Goal: Task Accomplishment & Management: Use online tool/utility

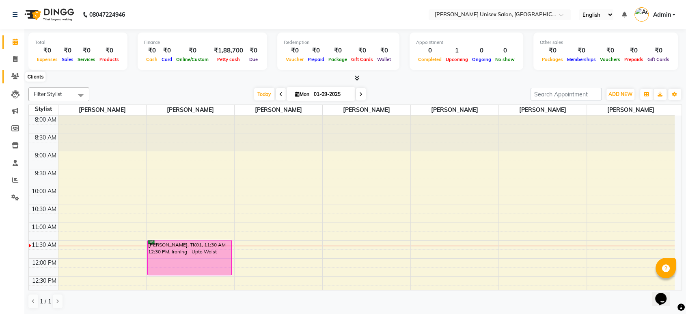
click at [14, 75] on icon at bounding box center [15, 76] width 8 height 6
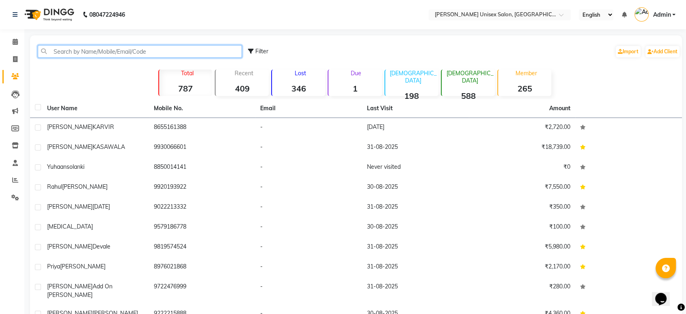
click at [73, 52] on input "text" at bounding box center [140, 51] width 204 height 13
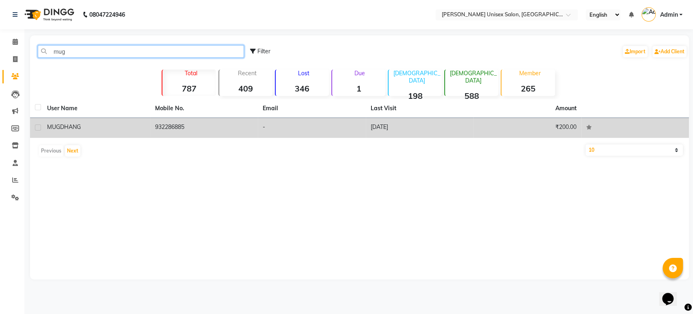
type input "mug"
click at [166, 124] on td "932286885" at bounding box center [204, 128] width 108 height 20
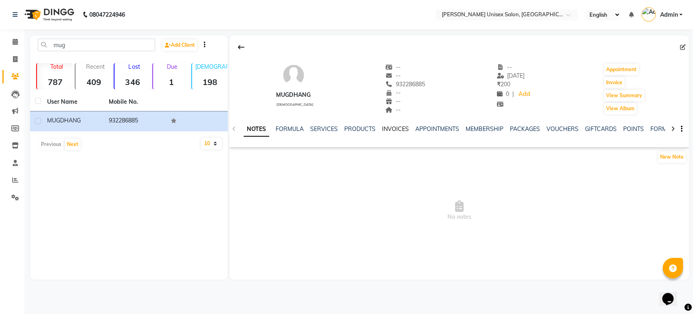
click at [390, 126] on link "INVOICES" at bounding box center [395, 128] width 27 height 7
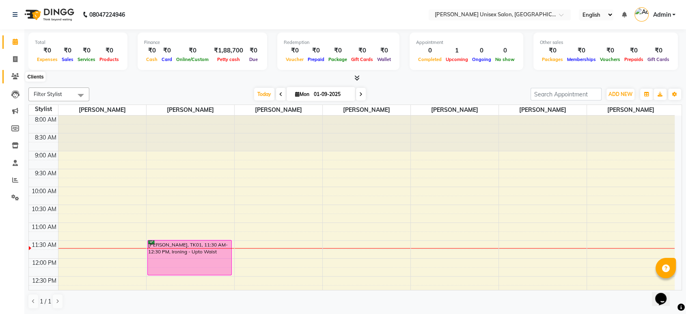
click at [13, 77] on icon at bounding box center [15, 76] width 8 height 6
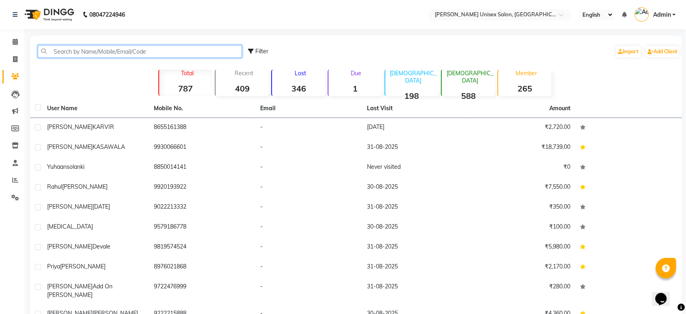
click at [61, 53] on input "text" at bounding box center [140, 51] width 204 height 13
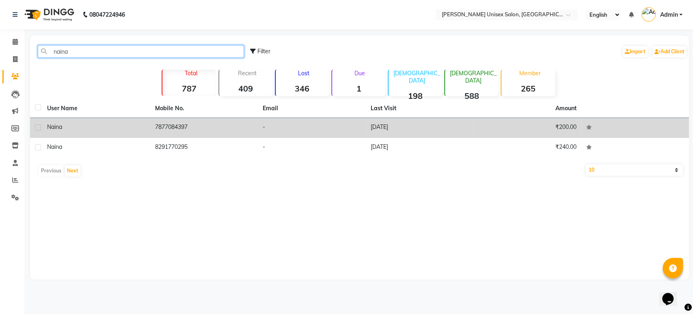
type input "naina"
click at [185, 134] on td "7877084397" at bounding box center [204, 128] width 108 height 20
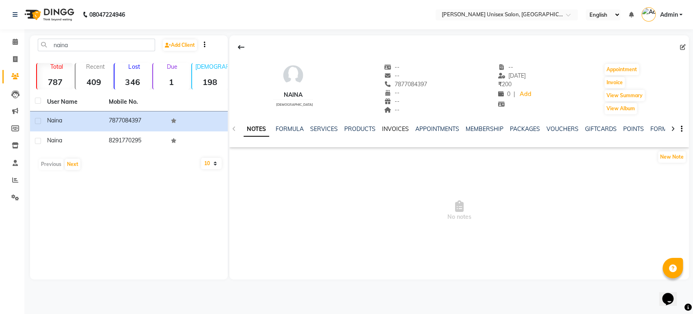
click at [395, 132] on link "INVOICES" at bounding box center [395, 128] width 27 height 7
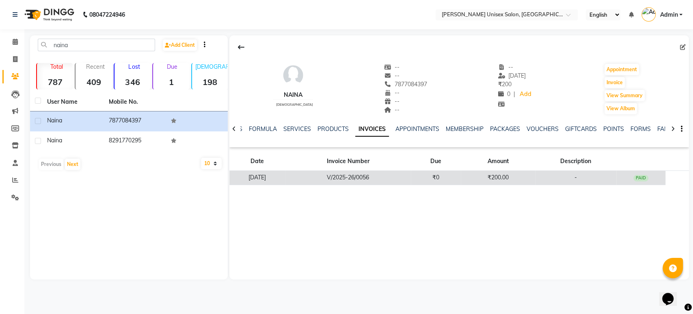
click at [389, 180] on td "V/2025-26/0056" at bounding box center [348, 178] width 126 height 14
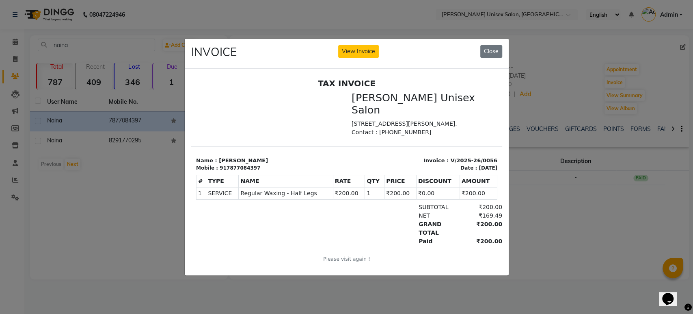
click button "View Invoice" at bounding box center [358, 51] width 41 height 13
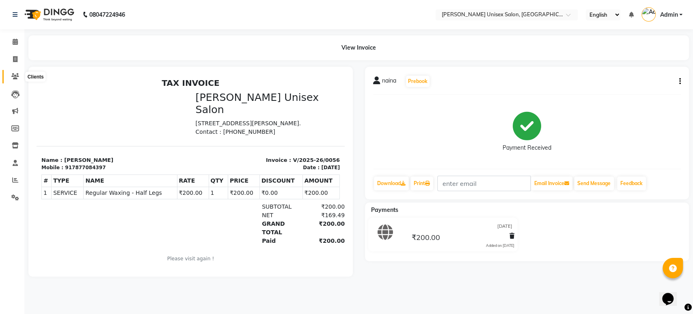
click at [16, 74] on icon at bounding box center [15, 76] width 8 height 6
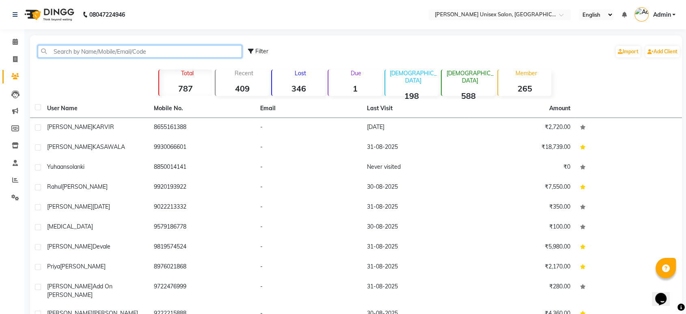
click at [61, 54] on input "text" at bounding box center [140, 51] width 204 height 13
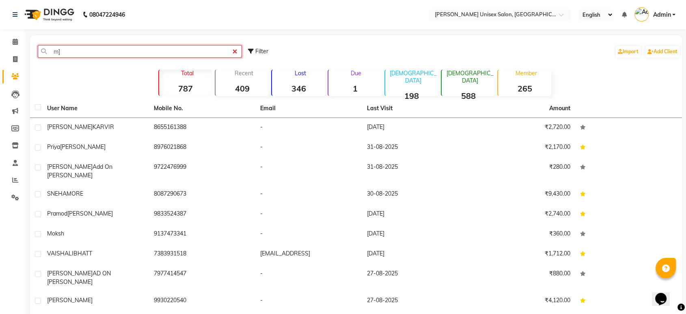
type input "m"
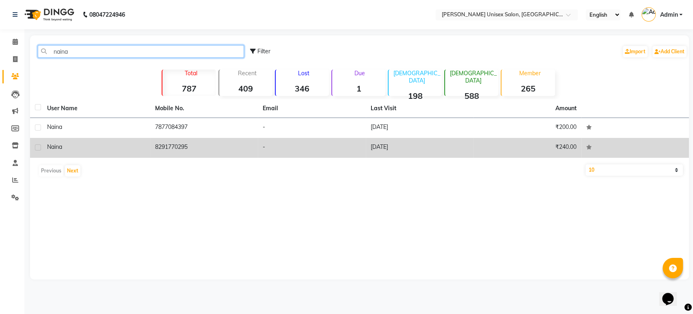
type input "naina"
click at [161, 145] on td "8291770295" at bounding box center [204, 148] width 108 height 20
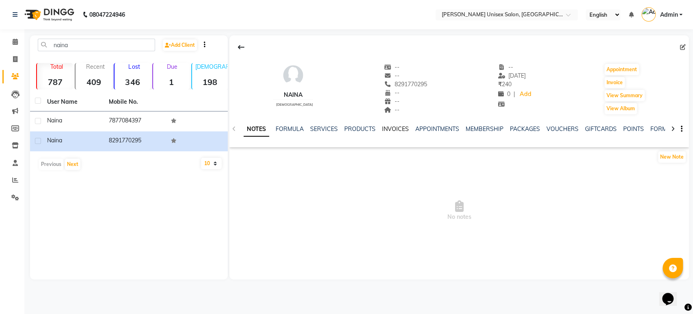
click at [390, 129] on link "INVOICES" at bounding box center [395, 128] width 27 height 7
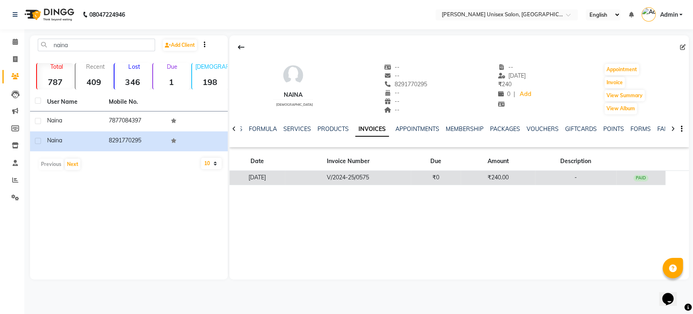
click at [400, 176] on td "V/2024-25/0575" at bounding box center [348, 178] width 126 height 14
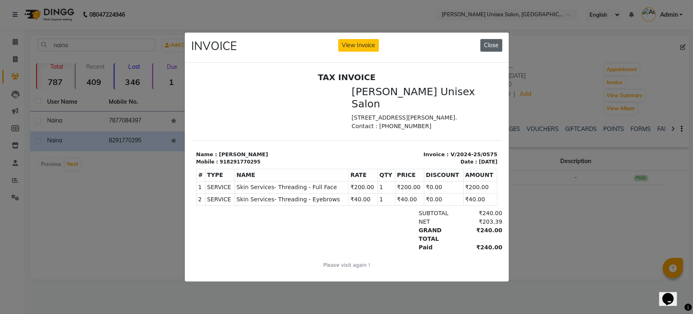
click at [489, 41] on button "Close" at bounding box center [492, 45] width 22 height 13
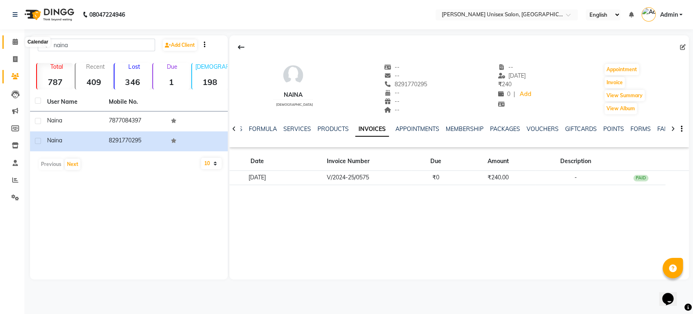
click at [15, 42] on icon at bounding box center [15, 42] width 5 height 6
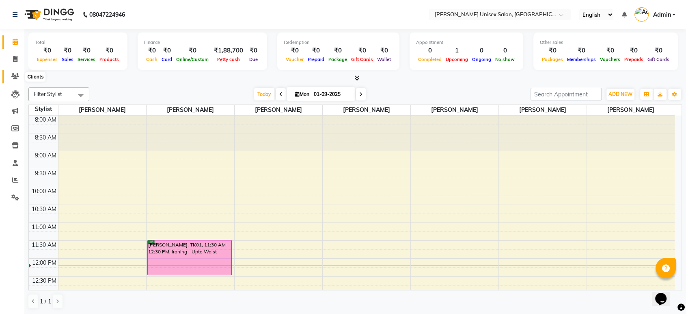
click at [16, 74] on icon at bounding box center [15, 76] width 8 height 6
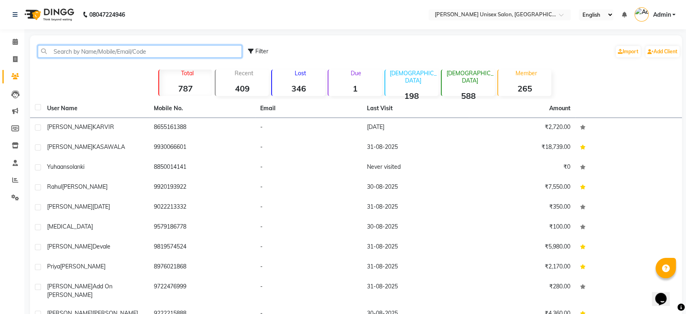
click at [63, 50] on input "text" at bounding box center [140, 51] width 204 height 13
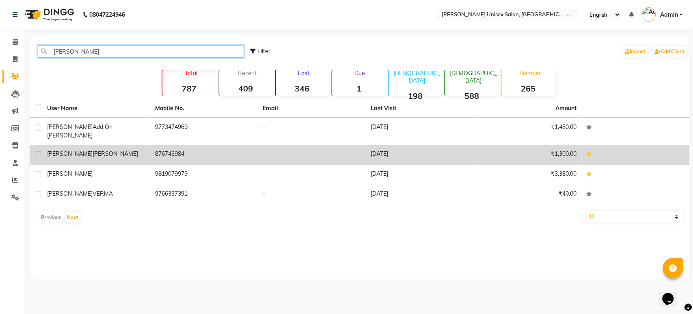
type input "[PERSON_NAME]"
click at [164, 146] on td "876743984" at bounding box center [204, 155] width 108 height 20
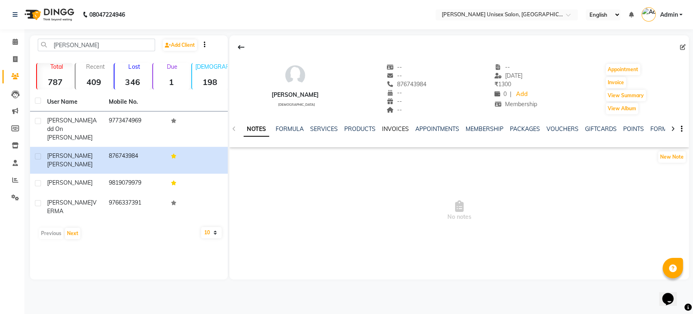
click at [390, 128] on link "INVOICES" at bounding box center [395, 128] width 27 height 7
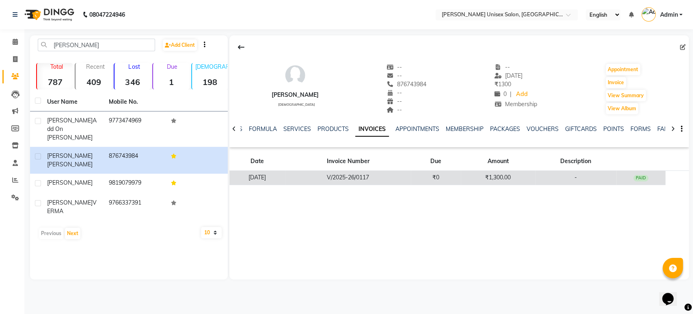
click at [385, 175] on td "V/2025-26/0117" at bounding box center [348, 178] width 126 height 14
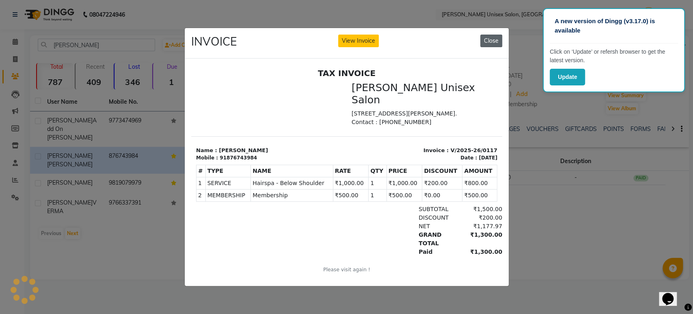
click at [491, 35] on button "Close" at bounding box center [492, 41] width 22 height 13
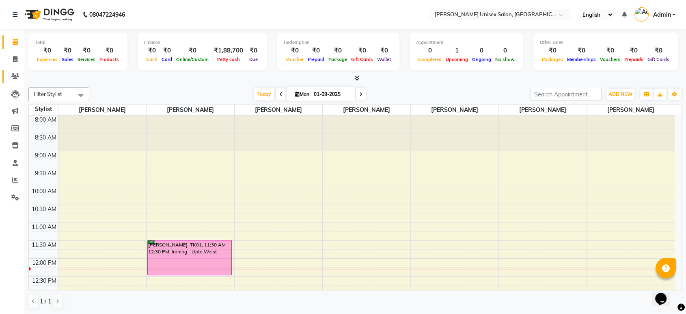
click at [13, 78] on icon at bounding box center [15, 76] width 8 height 6
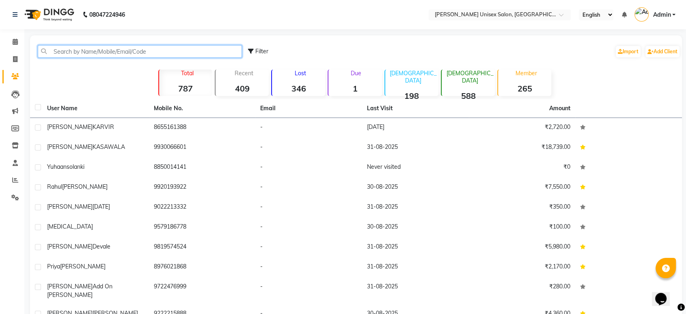
click at [54, 52] on input "text" at bounding box center [140, 51] width 204 height 13
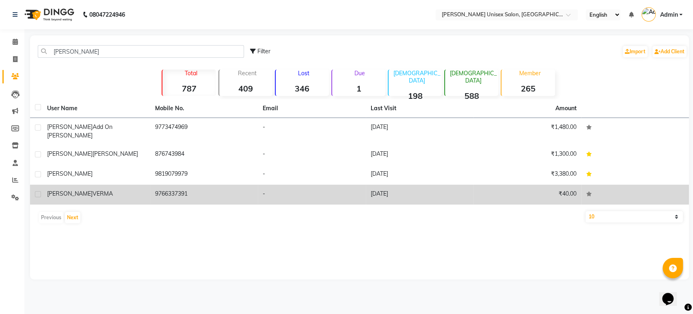
click at [93, 190] on span "VERMA" at bounding box center [103, 193] width 20 height 7
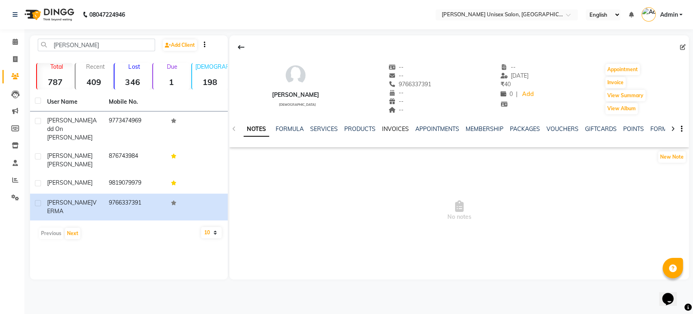
click at [394, 129] on link "INVOICES" at bounding box center [395, 128] width 27 height 7
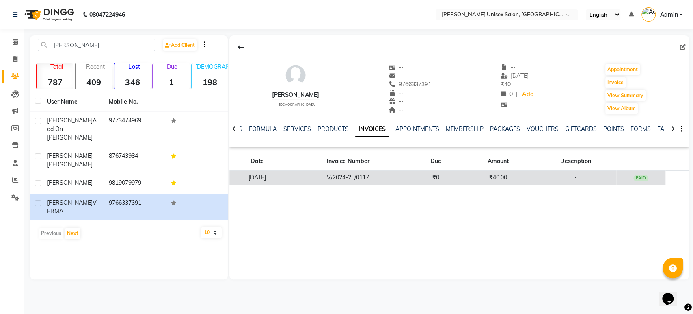
click at [381, 175] on td "V/2024-25/0117" at bounding box center [348, 178] width 126 height 14
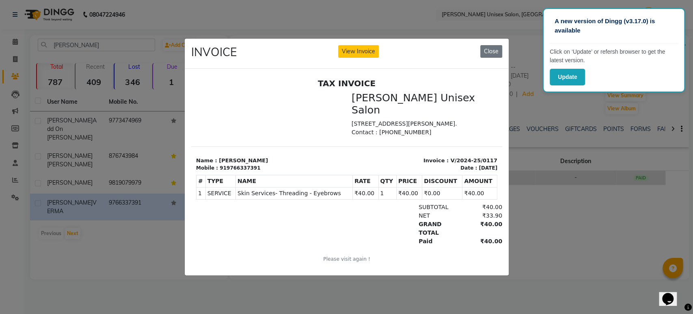
click at [381, 179] on th "QTY" at bounding box center [387, 181] width 18 height 12
click at [491, 45] on button "Close" at bounding box center [492, 51] width 22 height 13
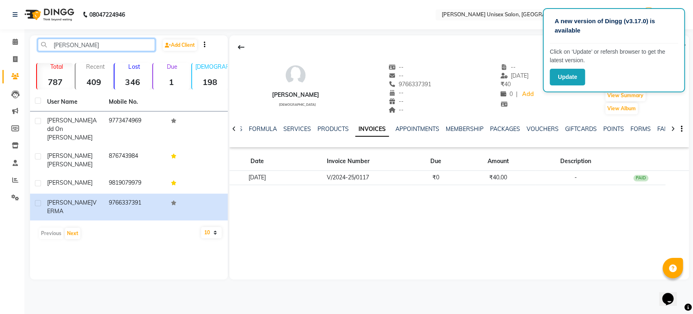
click at [72, 45] on input "neeta" at bounding box center [96, 45] width 117 height 13
type input "n"
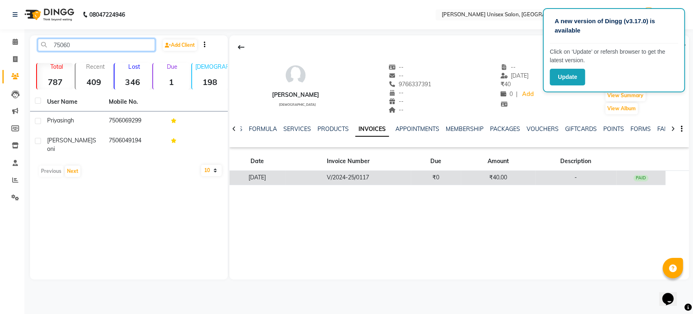
type input "75060"
click at [376, 182] on td "V/2024-25/0117" at bounding box center [348, 178] width 126 height 14
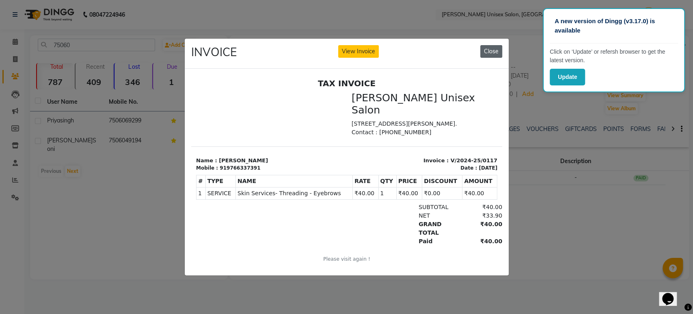
click at [494, 45] on button "Close" at bounding box center [492, 51] width 22 height 13
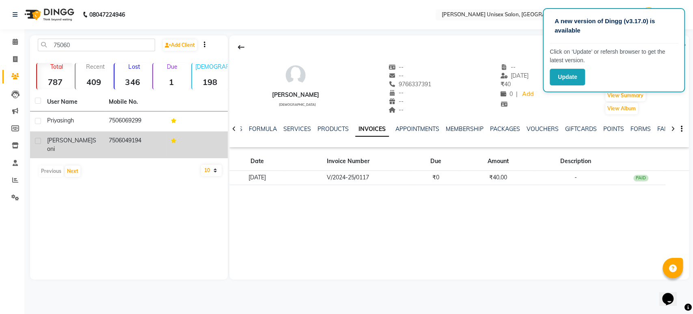
click at [114, 137] on td "7506049194" at bounding box center [135, 144] width 62 height 27
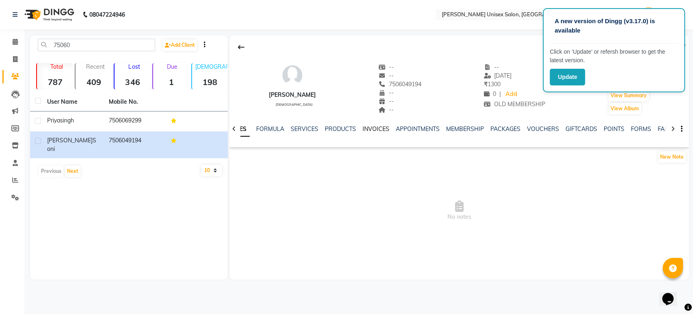
click at [373, 129] on link "INVOICES" at bounding box center [376, 128] width 27 height 7
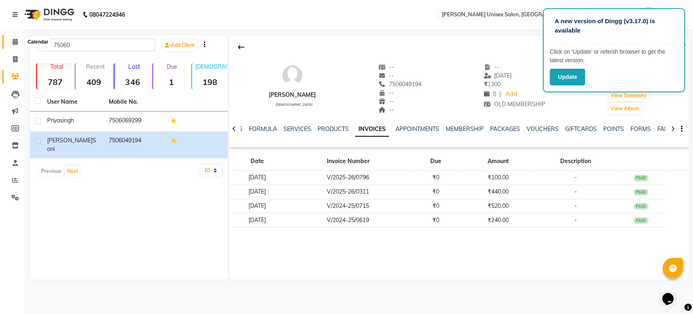
click at [13, 41] on icon at bounding box center [15, 42] width 5 height 6
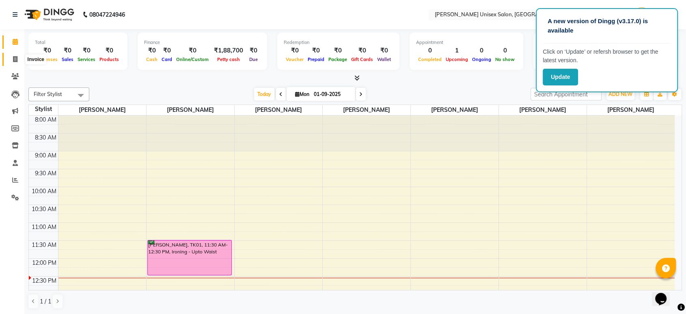
click at [13, 58] on icon at bounding box center [15, 59] width 4 height 6
select select "service"
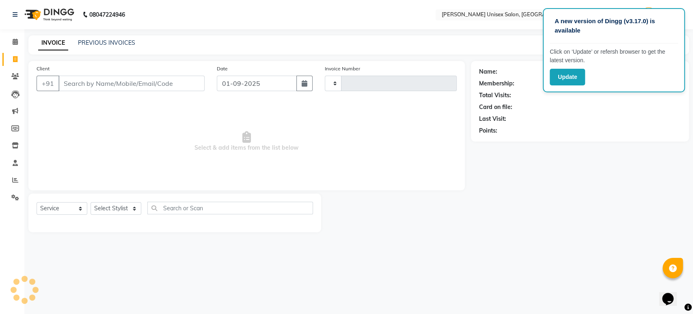
type input "1305"
select select "7372"
click at [101, 206] on select "Select Stylist [PERSON_NAME] [PERSON_NAME] [PERSON_NAME] Pooja [PERSON_NAME] AH…" at bounding box center [116, 208] width 51 height 13
select select "64436"
click at [91, 202] on select "Select Stylist [PERSON_NAME] [PERSON_NAME] [PERSON_NAME] Pooja [PERSON_NAME] AH…" at bounding box center [116, 208] width 51 height 13
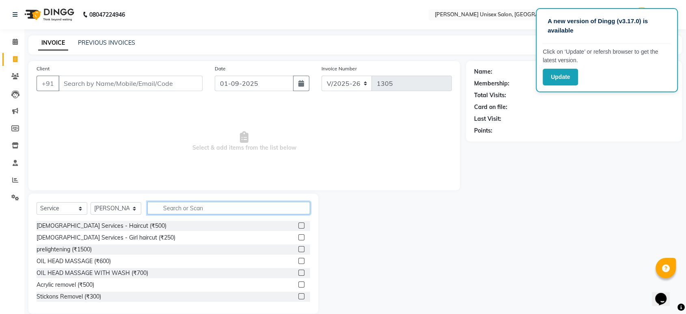
click at [164, 213] on input "text" at bounding box center [228, 207] width 163 height 13
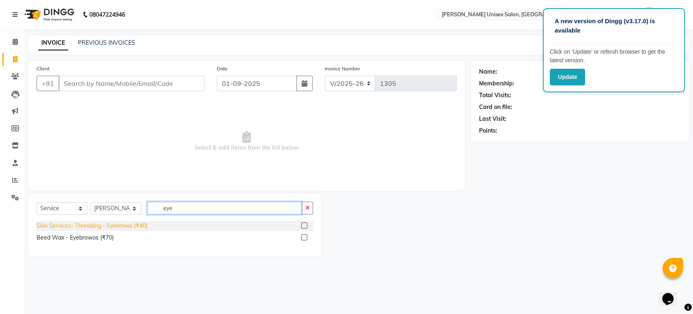
type input "eye"
drag, startPoint x: 113, startPoint y: 223, endPoint x: 123, endPoint y: 227, distance: 10.0
click at [123, 227] on div "Skin Services- Threading - Eyebrows (₹40)" at bounding box center [92, 225] width 111 height 9
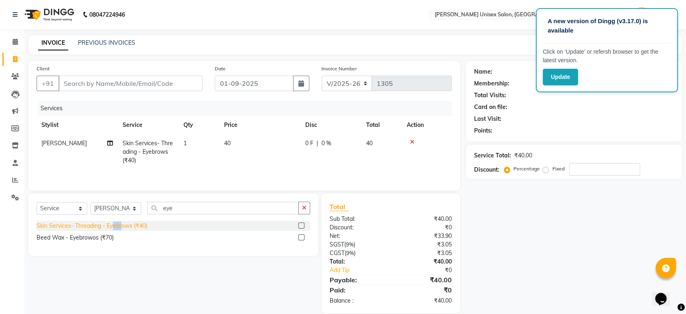
click at [123, 227] on div "Skin Services- Threading - Eyebrows (₹40)" at bounding box center [92, 225] width 111 height 9
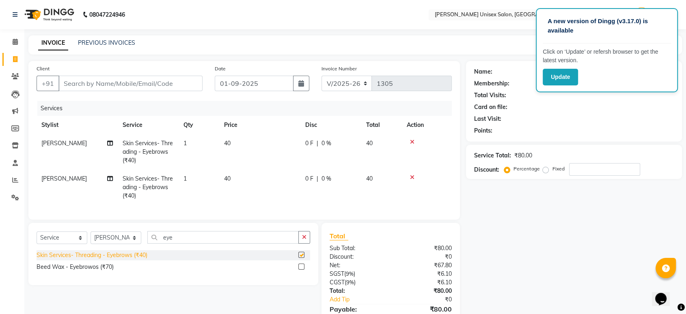
checkbox input "false"
click at [413, 178] on icon at bounding box center [412, 177] width 4 height 6
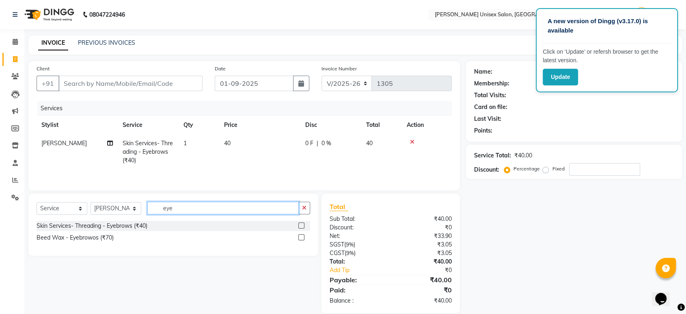
click at [172, 205] on input "eye" at bounding box center [223, 207] width 152 height 13
type input "e"
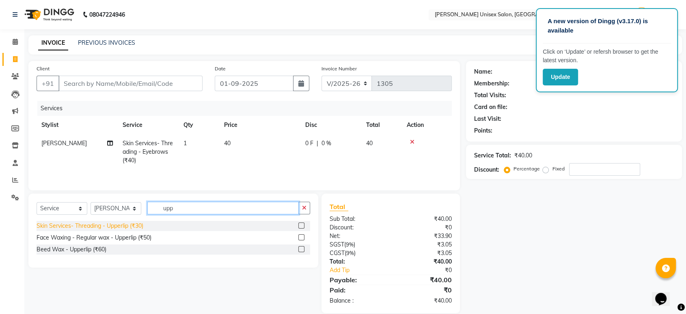
type input "upp"
click at [89, 224] on div "Skin Services- Threading - Upperlip (₹30)" at bounding box center [90, 225] width 107 height 9
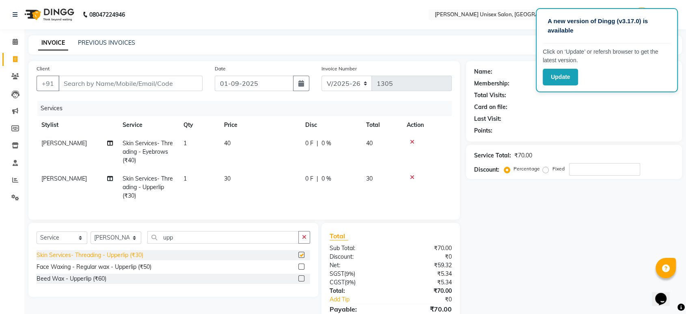
checkbox input "false"
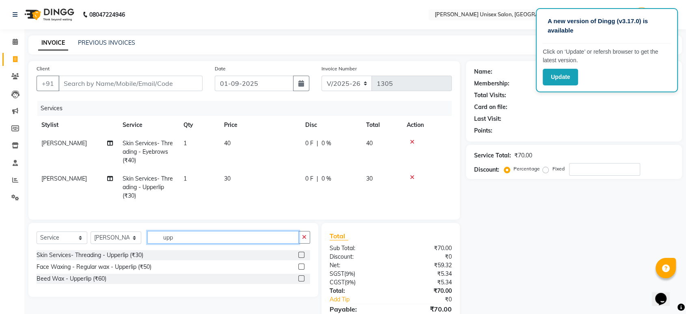
click at [178, 243] on input "upp" at bounding box center [223, 237] width 152 height 13
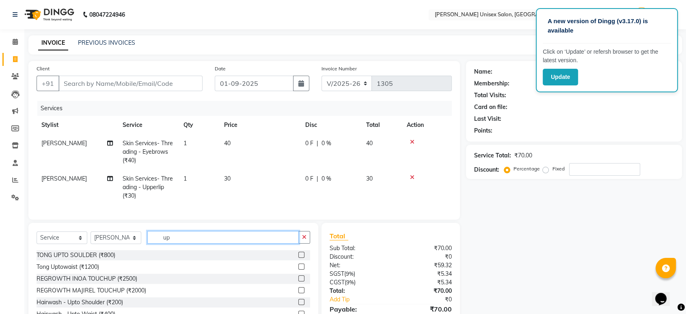
type input "u"
type input "for"
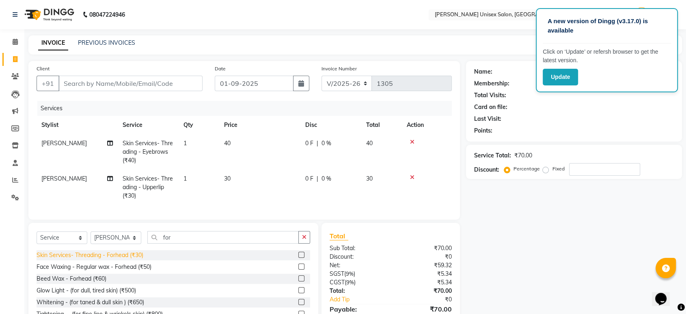
click at [114, 259] on div "Skin Services- Threading - Forhead (₹30)" at bounding box center [90, 255] width 107 height 9
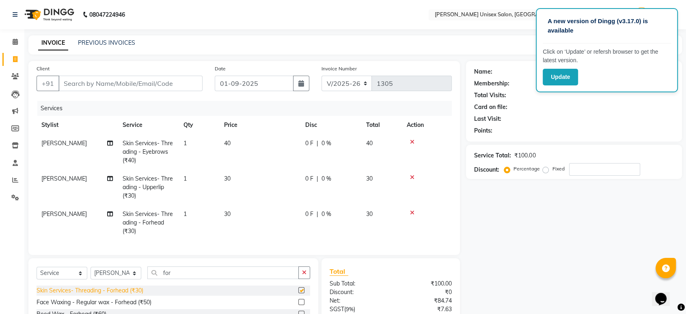
checkbox input "false"
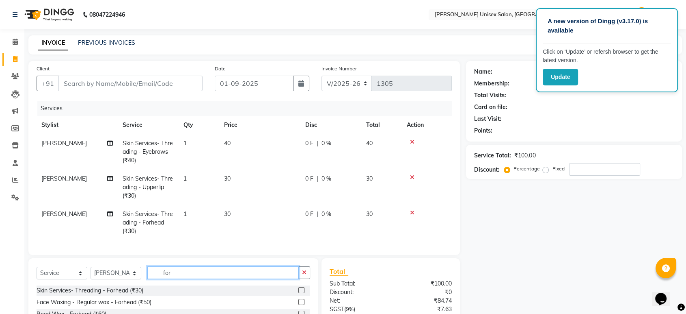
click at [176, 279] on input "for" at bounding box center [223, 272] width 152 height 13
type input "f"
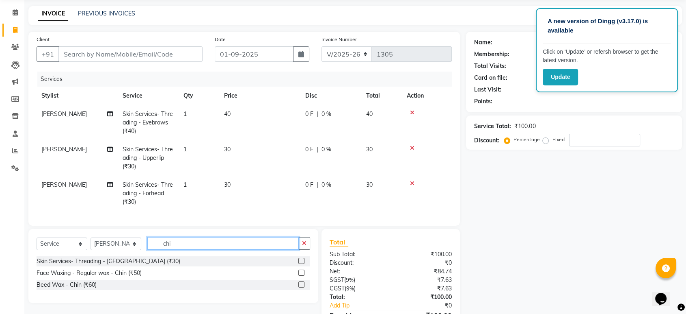
scroll to position [44, 0]
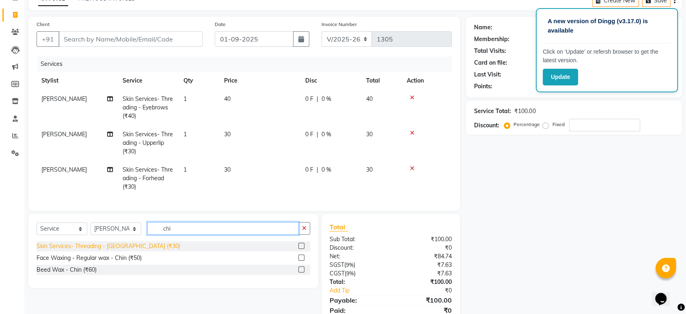
type input "chi"
click at [103, 250] on div "Skin Services- Threading - [GEOGRAPHIC_DATA] (₹30)" at bounding box center [109, 246] width 144 height 9
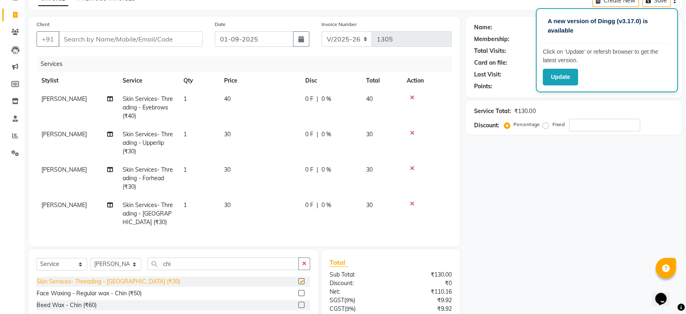
checkbox input "false"
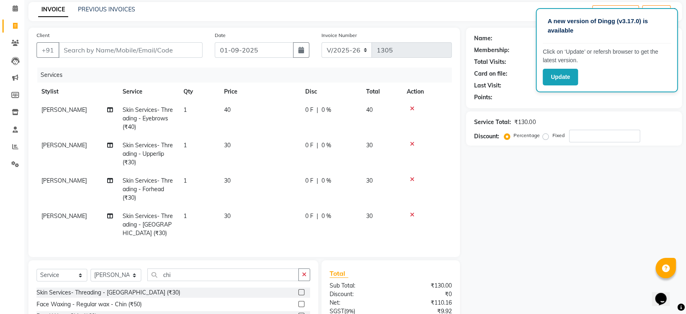
scroll to position [29, 0]
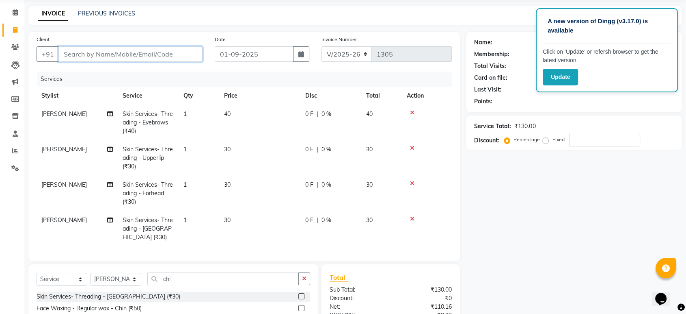
click at [71, 56] on input "Client" at bounding box center [130, 53] width 144 height 15
type input "m"
type input "0"
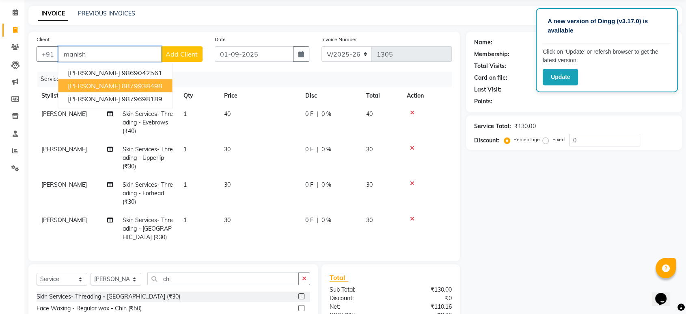
click at [109, 87] on span "MANISHA DOSHI" at bounding box center [94, 86] width 52 height 8
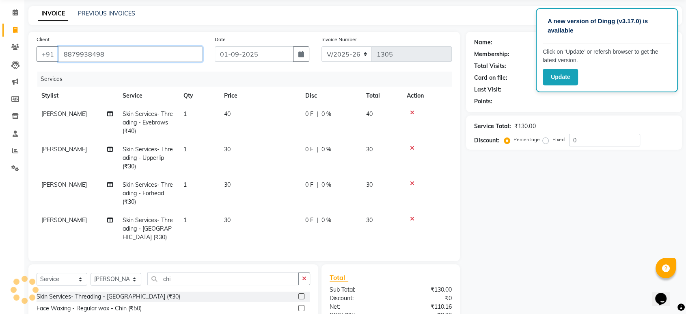
type input "8879938498"
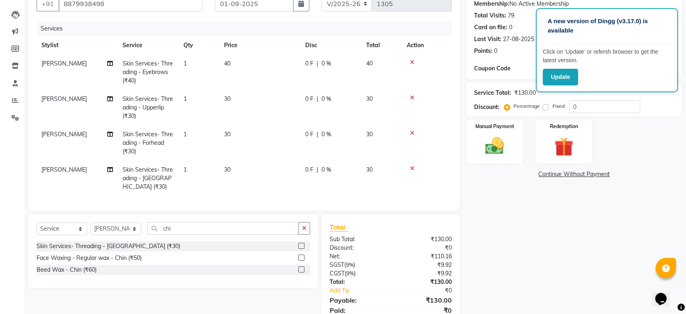
scroll to position [109, 0]
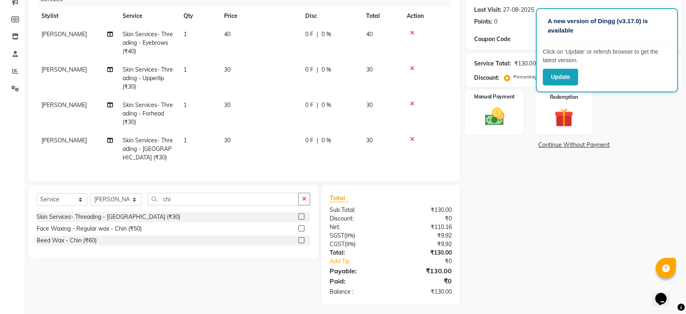
click at [496, 119] on img at bounding box center [495, 116] width 32 height 23
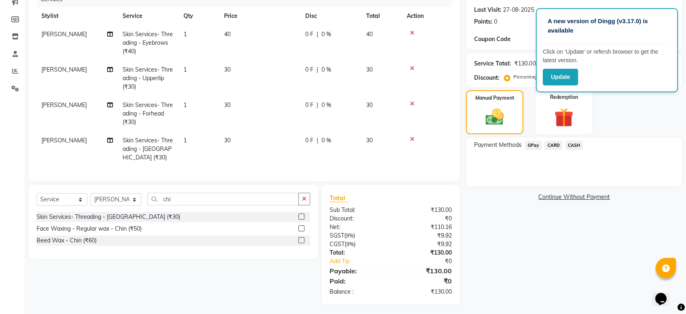
click at [577, 143] on span "CASH" at bounding box center [574, 145] width 17 height 9
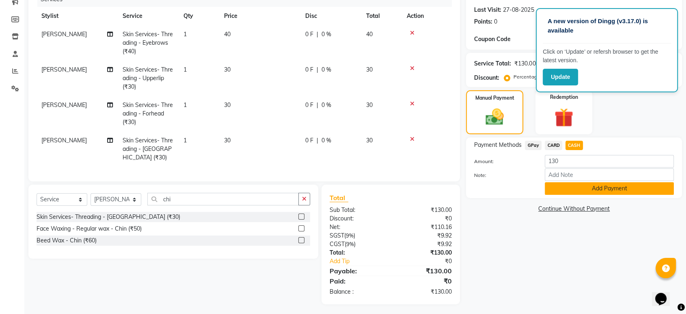
click at [606, 187] on button "Add Payment" at bounding box center [609, 188] width 129 height 13
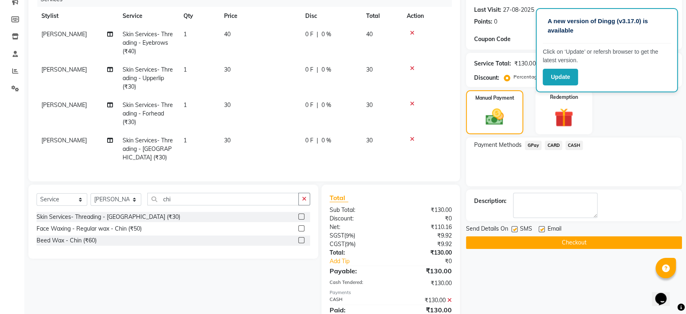
scroll to position [138, 0]
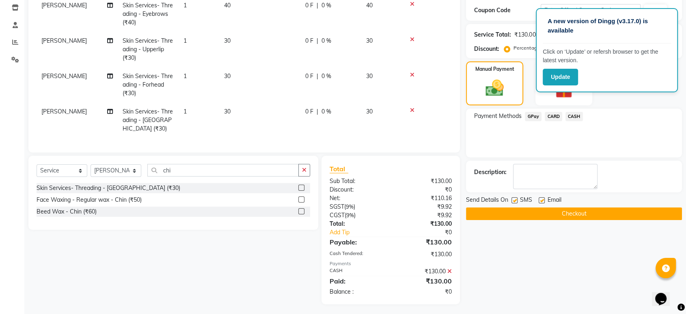
click at [582, 212] on button "Checkout" at bounding box center [574, 213] width 216 height 13
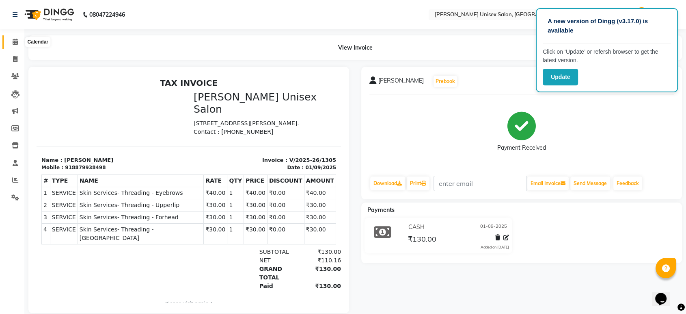
click at [11, 40] on span at bounding box center [15, 41] width 14 height 9
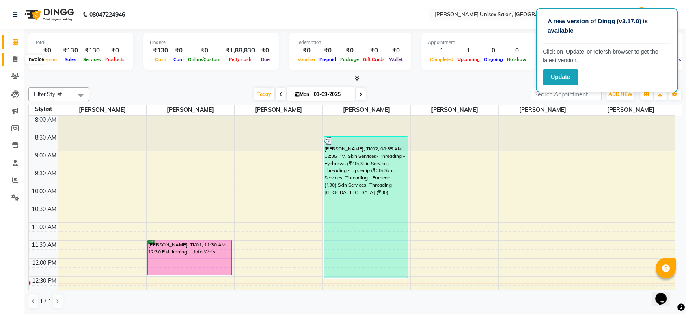
click at [14, 58] on icon at bounding box center [15, 59] width 4 height 6
select select "service"
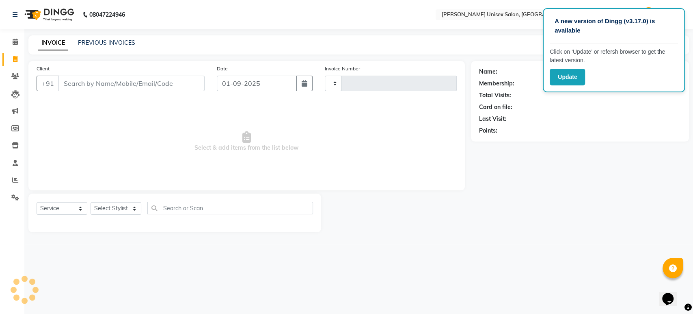
type input "1306"
select select "7372"
click at [64, 80] on input "Client" at bounding box center [131, 83] width 146 height 15
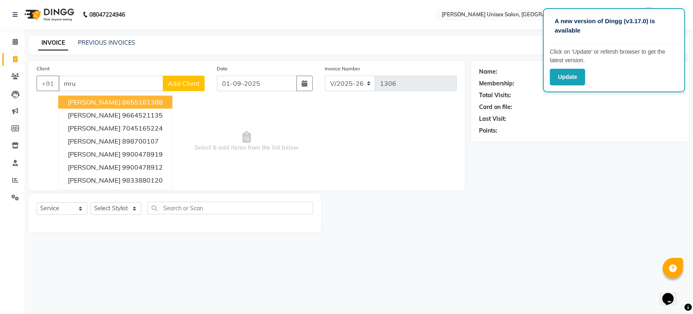
click at [104, 101] on span "[PERSON_NAME]" at bounding box center [94, 102] width 52 height 8
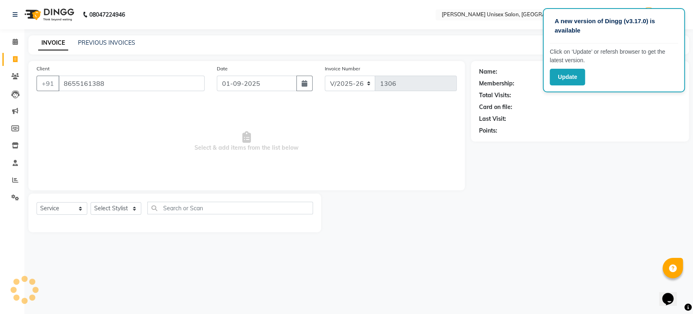
type input "8655161388"
click at [107, 128] on span "Select & add items from the list below" at bounding box center [247, 141] width 420 height 81
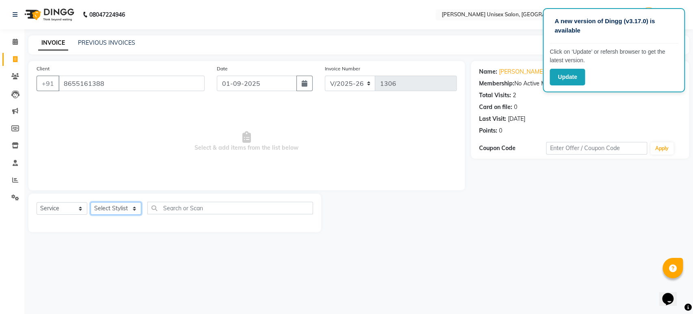
click at [103, 210] on select "Select Stylist [PERSON_NAME] [PERSON_NAME] [PERSON_NAME] Pooja [PERSON_NAME] AH…" at bounding box center [116, 208] width 51 height 13
select select "64437"
click at [91, 202] on select "Select Stylist [PERSON_NAME] [PERSON_NAME] [PERSON_NAME] Pooja [PERSON_NAME] AH…" at bounding box center [116, 208] width 51 height 13
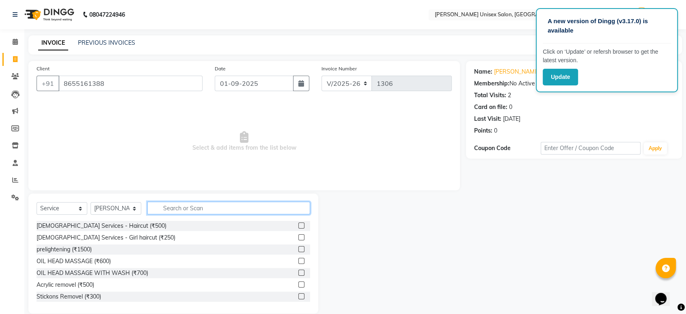
click at [171, 207] on input "text" at bounding box center [228, 207] width 163 height 13
type input "i"
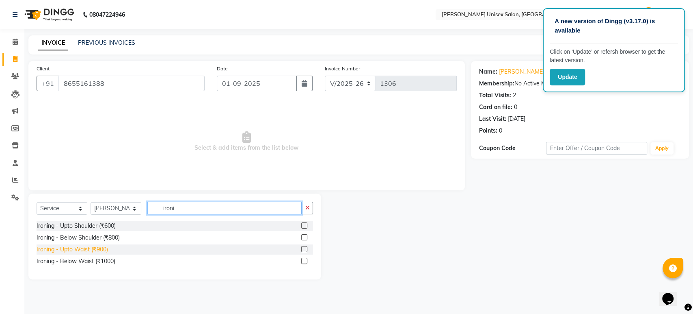
type input "ironi"
click at [74, 251] on div "Ironing - Upto Waist (₹900)" at bounding box center [72, 249] width 71 height 9
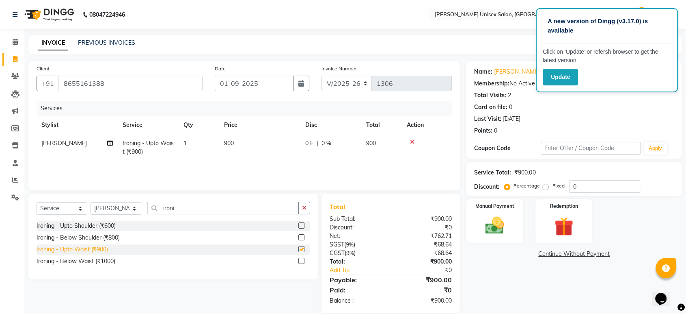
checkbox input "false"
click at [119, 206] on select "Select Stylist [PERSON_NAME] [PERSON_NAME] [PERSON_NAME] Pooja [PERSON_NAME] AH…" at bounding box center [116, 208] width 51 height 13
select select "64436"
click at [91, 202] on select "Select Stylist [PERSON_NAME] [PERSON_NAME] [PERSON_NAME] Pooja [PERSON_NAME] AH…" at bounding box center [116, 208] width 51 height 13
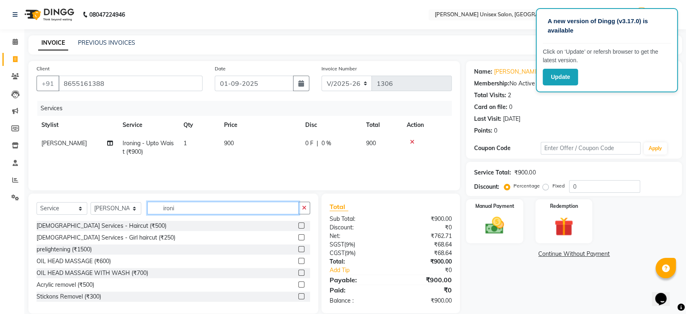
click at [178, 210] on input "ironi" at bounding box center [223, 207] width 152 height 13
type input "i"
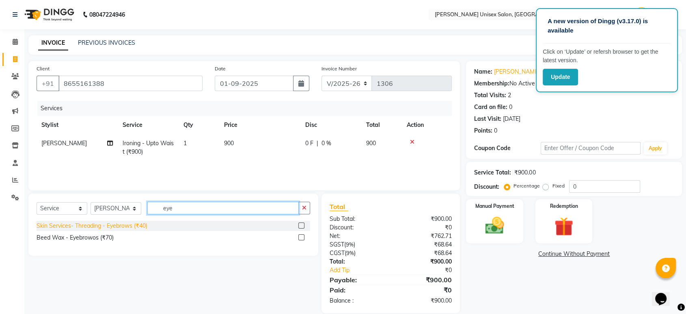
type input "eye"
click at [121, 228] on div "Skin Services- Threading - Eyebrows (₹40)" at bounding box center [92, 225] width 111 height 9
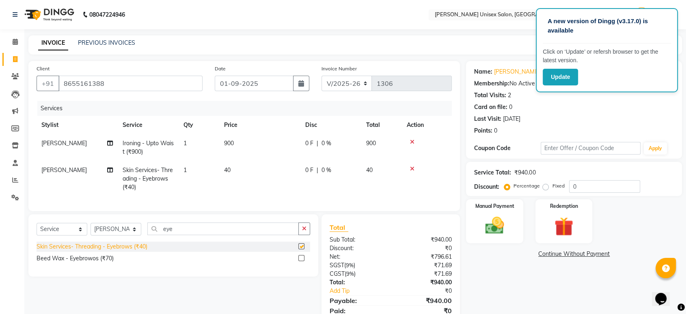
checkbox input "false"
click at [564, 77] on button "Update" at bounding box center [560, 77] width 35 height 17
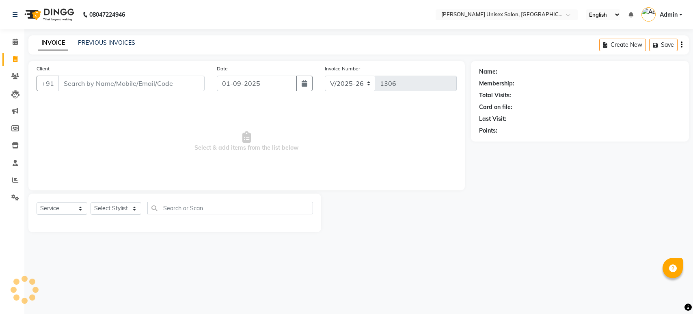
select select "7372"
select select "service"
click at [68, 84] on input "Client" at bounding box center [131, 83] width 146 height 15
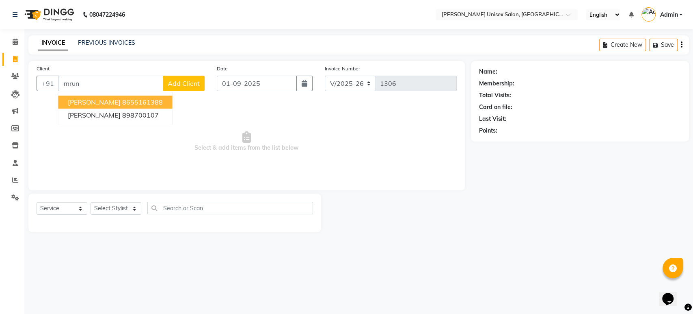
click at [97, 98] on span "[PERSON_NAME]" at bounding box center [94, 102] width 52 height 8
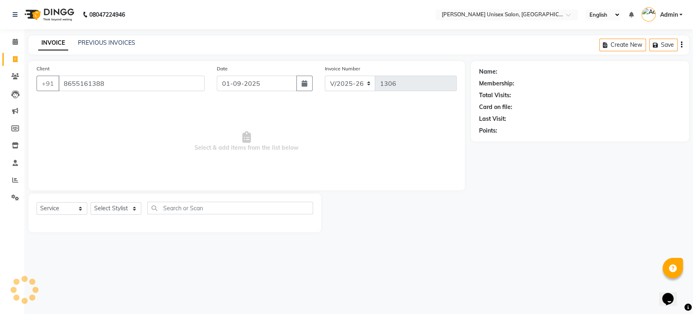
type input "8655161388"
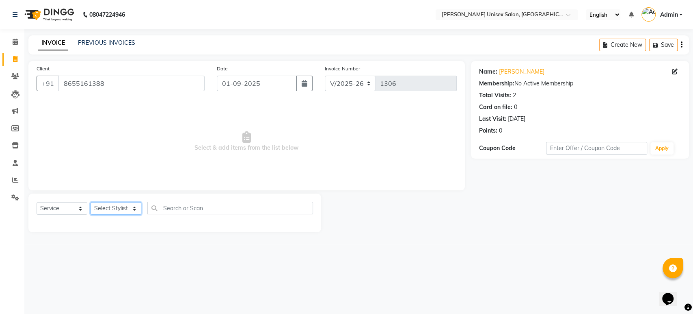
click at [105, 207] on select "Select Stylist [PERSON_NAME] [PERSON_NAME] [PERSON_NAME] Pooja [PERSON_NAME] AH…" at bounding box center [116, 208] width 51 height 13
select select "64437"
click at [91, 202] on select "Select Stylist [PERSON_NAME] [PERSON_NAME] [PERSON_NAME] Pooja [PERSON_NAME] AH…" at bounding box center [116, 208] width 51 height 13
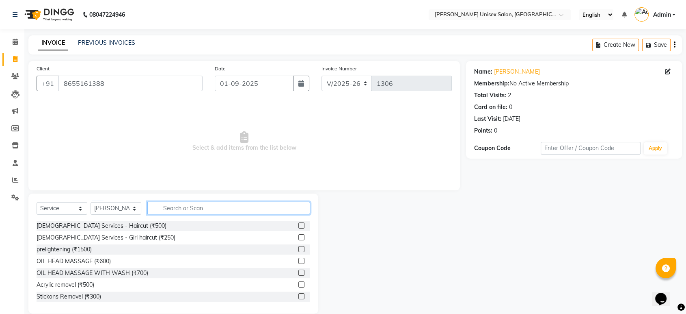
click at [164, 206] on input "text" at bounding box center [228, 207] width 163 height 13
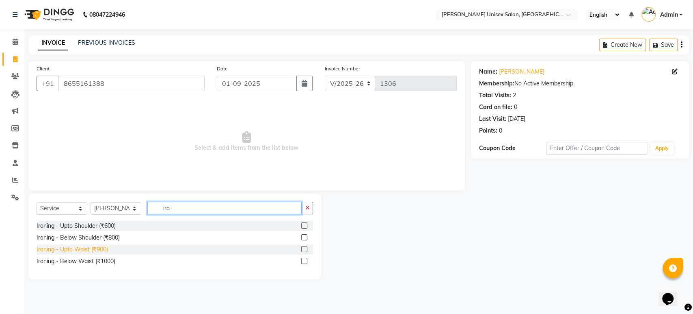
type input "iro"
click at [100, 248] on div "Ironing - Upto Waist (₹900)" at bounding box center [72, 249] width 71 height 9
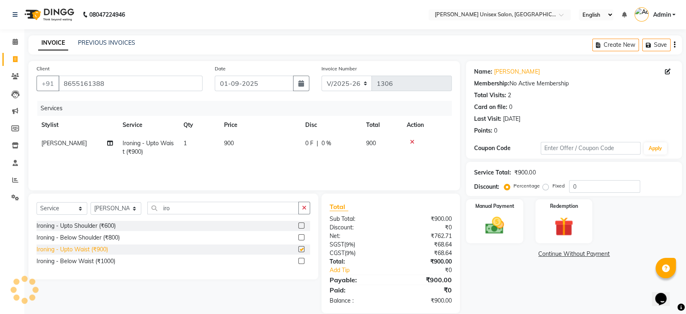
checkbox input "false"
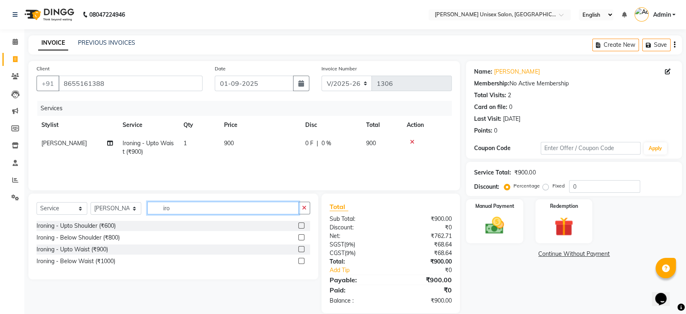
click at [170, 209] on input "iro" at bounding box center [223, 207] width 152 height 13
type input "i"
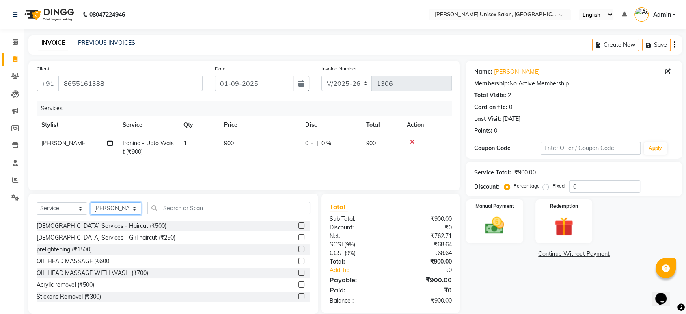
click at [124, 208] on select "Select Stylist [PERSON_NAME] [PERSON_NAME] [PERSON_NAME] Pooja [PERSON_NAME] AH…" at bounding box center [116, 208] width 51 height 13
select select "64436"
click at [91, 202] on select "Select Stylist [PERSON_NAME] [PERSON_NAME] [PERSON_NAME] Pooja [PERSON_NAME] AH…" at bounding box center [116, 208] width 51 height 13
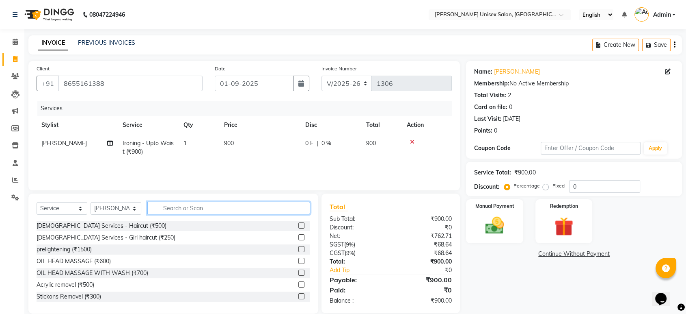
click at [169, 208] on input "text" at bounding box center [228, 207] width 163 height 13
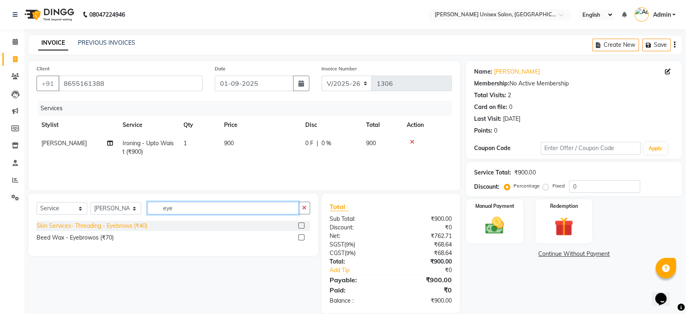
type input "eye"
click at [126, 227] on div "Skin Services- Threading - Eyebrows (₹40)" at bounding box center [92, 225] width 111 height 9
checkbox input "false"
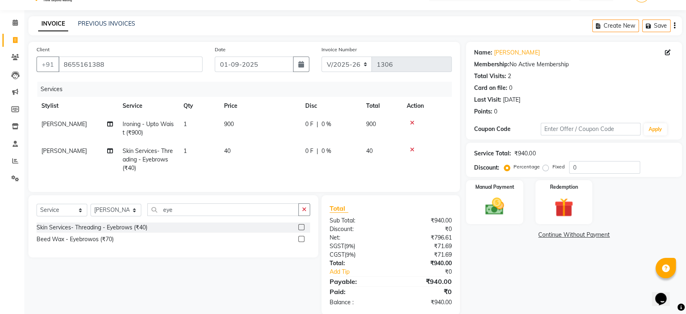
scroll to position [13, 0]
